Goal: Task Accomplishment & Management: Use online tool/utility

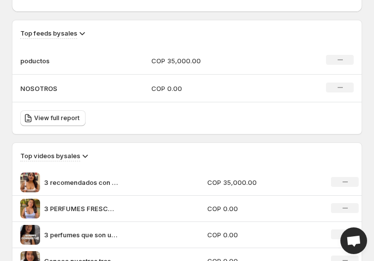
scroll to position [676, 0]
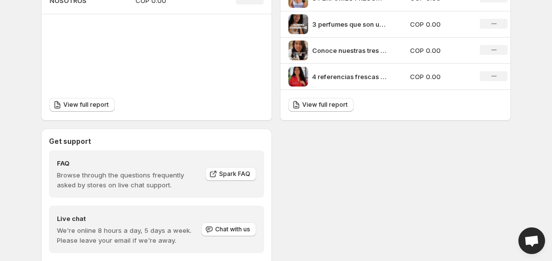
scroll to position [394, 0]
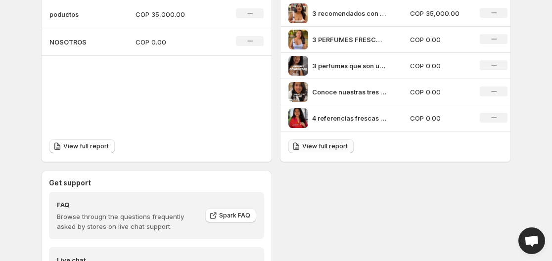
click at [334, 151] on link "View full report" at bounding box center [320, 146] width 65 height 14
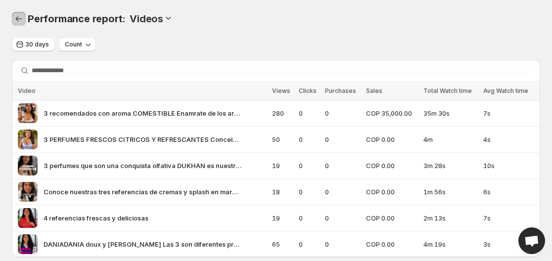
click at [21, 20] on icon "Performance report" at bounding box center [19, 19] width 10 height 10
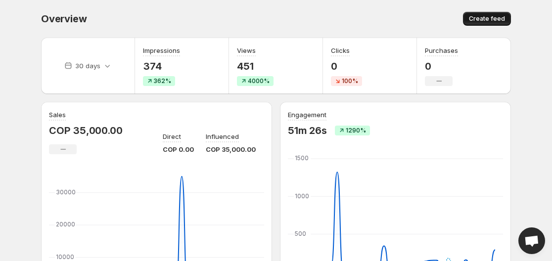
click at [373, 22] on span "Create feed" at bounding box center [487, 19] width 36 height 8
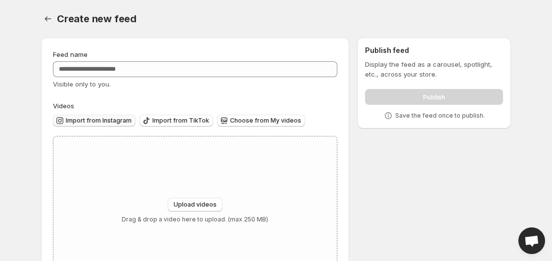
click at [117, 125] on button "Import from Instagram" at bounding box center [94, 121] width 83 height 12
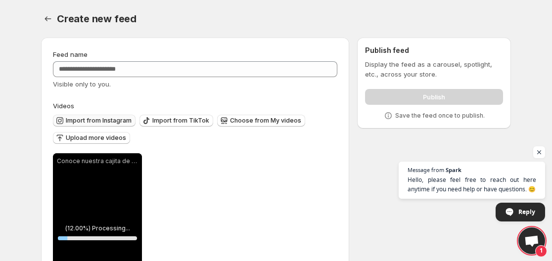
scroll to position [74, 0]
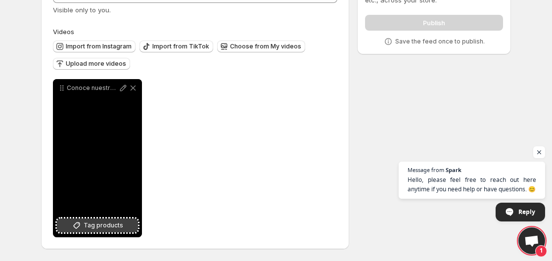
click at [100, 222] on span "Tag products" at bounding box center [104, 226] width 40 height 10
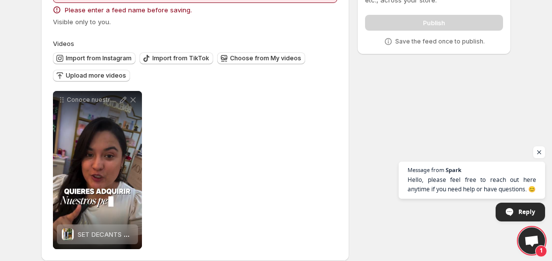
scroll to position [0, 0]
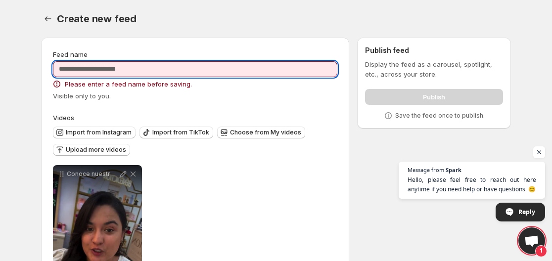
click at [123, 65] on input "Feed name" at bounding box center [195, 69] width 284 height 16
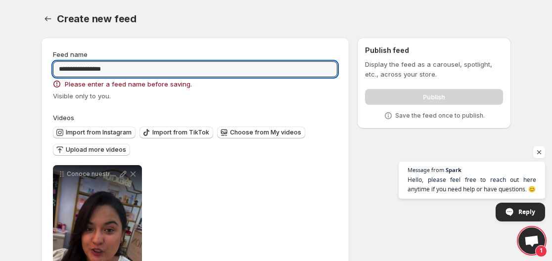
type input "**********"
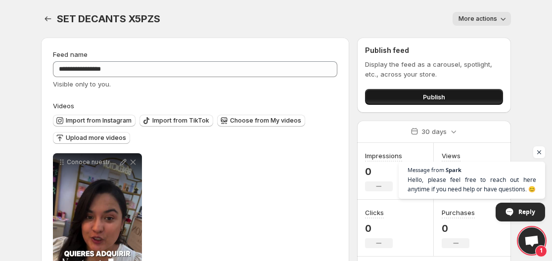
click at [373, 93] on button "Publish" at bounding box center [434, 97] width 138 height 16
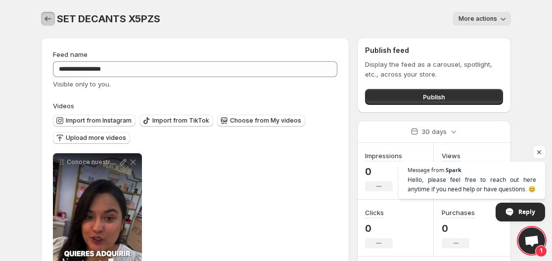
click at [47, 20] on icon "Settings" at bounding box center [48, 19] width 10 height 10
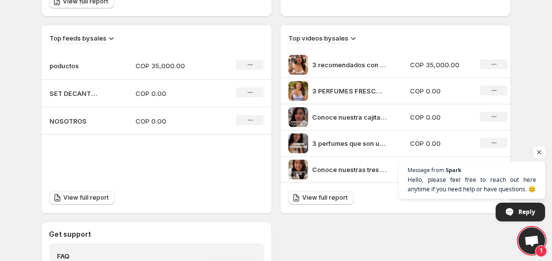
scroll to position [343, 0]
click at [341, 36] on h3 "Top videos by sales" at bounding box center [318, 38] width 60 height 10
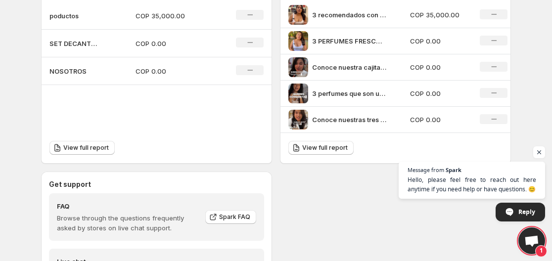
scroll to position [394, 0]
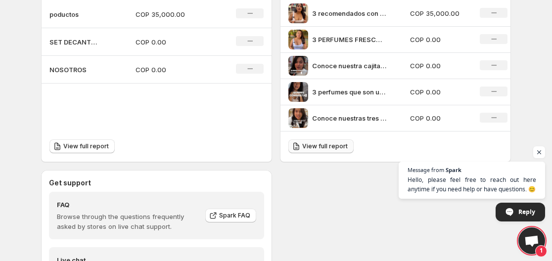
click at [338, 151] on link "View full report" at bounding box center [320, 146] width 65 height 14
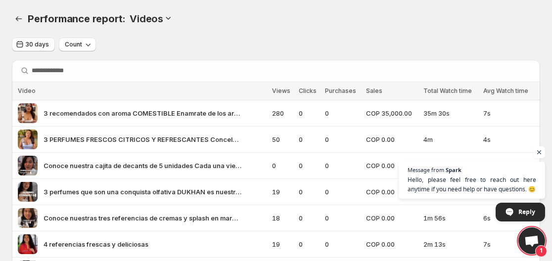
scroll to position [46, 0]
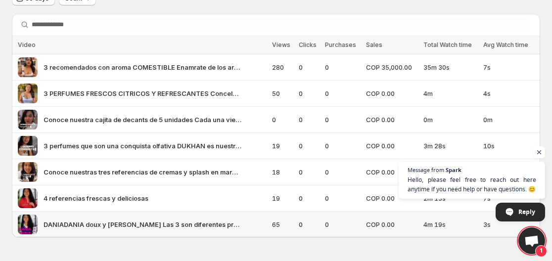
click at [71, 224] on span "DANIADANIA doux y [PERSON_NAME] Las 3 son diferentes prubalas y elige la que me…" at bounding box center [143, 225] width 198 height 10
click at [63, 222] on span "DANIADANIA doux y [PERSON_NAME] Las 3 son diferentes prubalas y elige la que me…" at bounding box center [143, 225] width 198 height 10
click at [25, 225] on img at bounding box center [28, 225] width 20 height 20
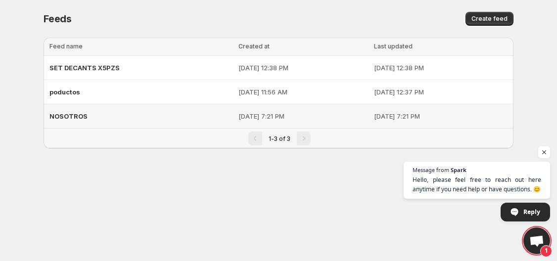
click at [133, 109] on div "NOSOTROS" at bounding box center [140, 116] width 183 height 18
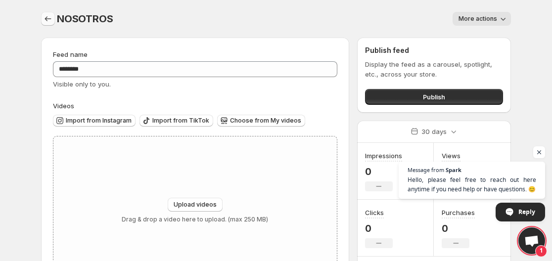
click at [48, 17] on icon "Settings" at bounding box center [48, 19] width 10 height 10
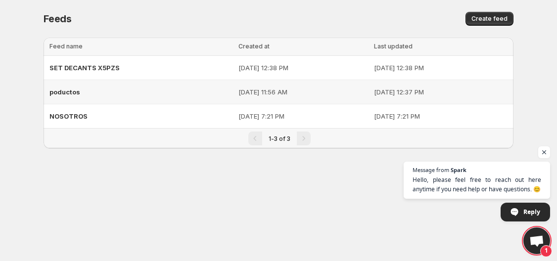
click at [118, 96] on div "poductos" at bounding box center [140, 92] width 183 height 18
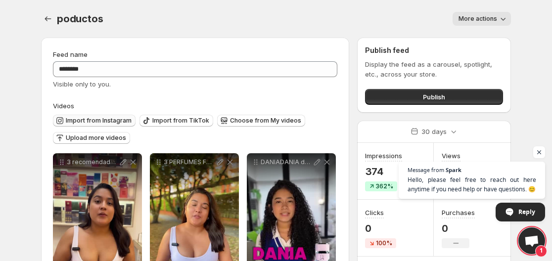
click at [112, 120] on span "Import from Instagram" at bounding box center [99, 121] width 66 height 8
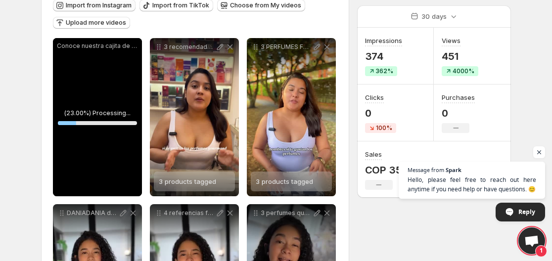
scroll to position [117, 0]
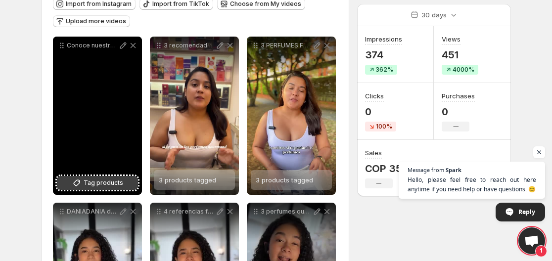
click at [95, 184] on span "Tag products" at bounding box center [104, 183] width 40 height 10
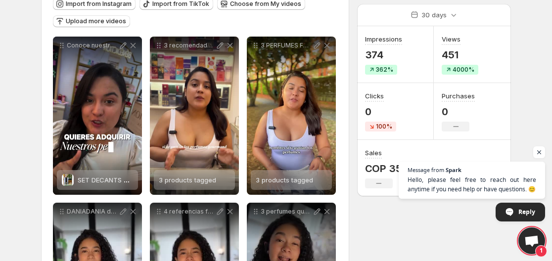
scroll to position [0, 0]
